Goal: Task Accomplishment & Management: Manage account settings

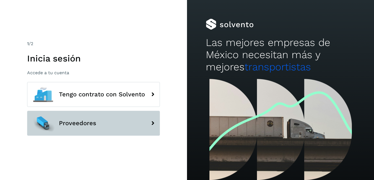
click at [81, 129] on button "Proveedores" at bounding box center [93, 123] width 133 height 25
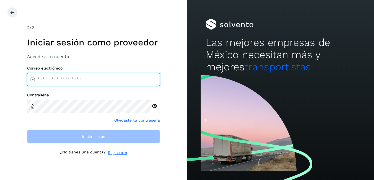
click at [52, 80] on input "email" at bounding box center [93, 79] width 133 height 13
type input "**********"
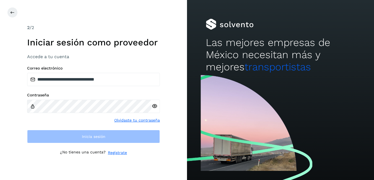
click at [155, 106] on div at bounding box center [155, 106] width 8 height 13
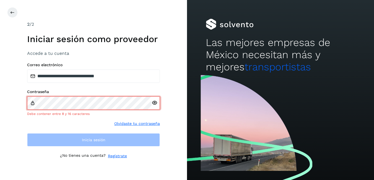
click at [156, 104] on icon at bounding box center [154, 103] width 6 height 6
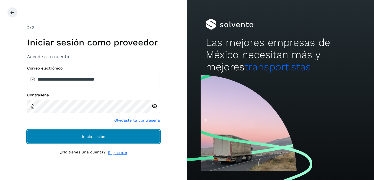
click at [117, 135] on button "Inicia sesión" at bounding box center [93, 136] width 133 height 13
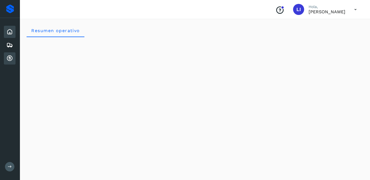
click at [7, 60] on icon at bounding box center [9, 58] width 7 height 7
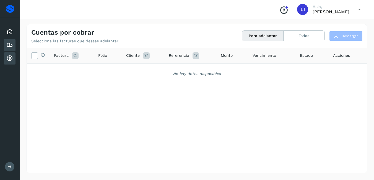
click at [13, 44] on div "Embarques" at bounding box center [10, 45] width 12 height 12
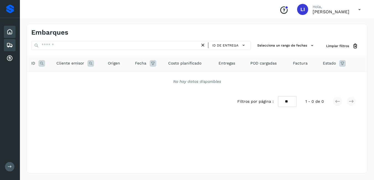
click at [14, 35] on div "Inicio" at bounding box center [10, 32] width 12 height 12
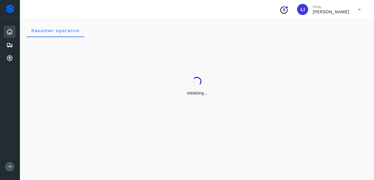
click at [360, 10] on icon at bounding box center [359, 9] width 11 height 11
click at [321, 22] on div "Cerrar sesión" at bounding box center [332, 25] width 66 height 11
